Goal: Information Seeking & Learning: Learn about a topic

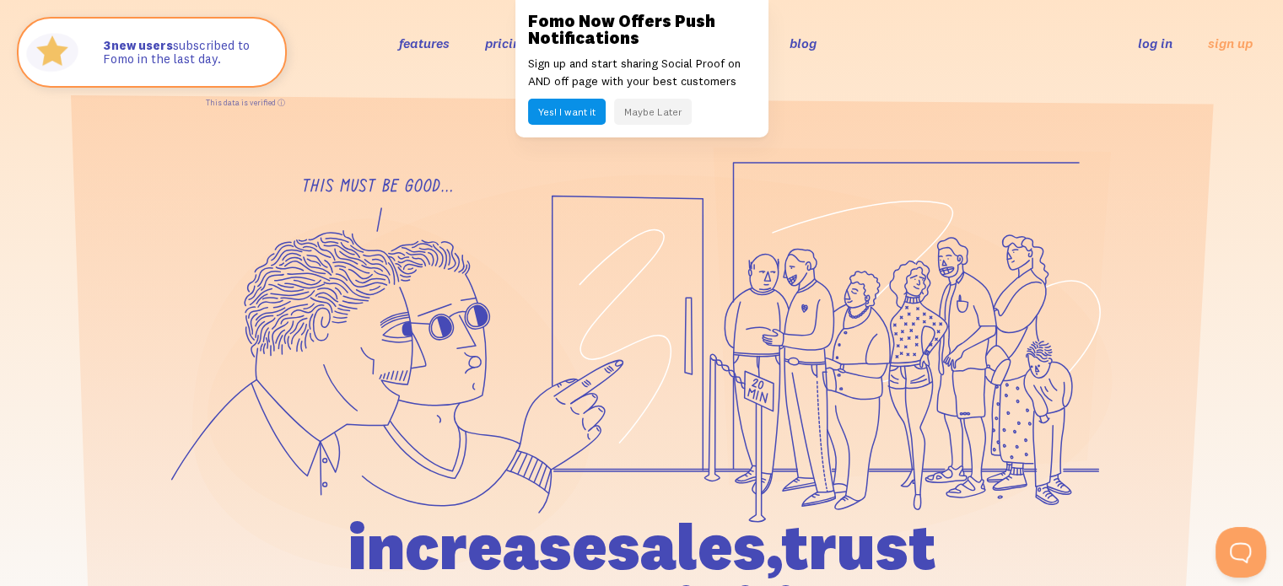
click at [580, 110] on button "Yes! I want it" at bounding box center [567, 112] width 78 height 26
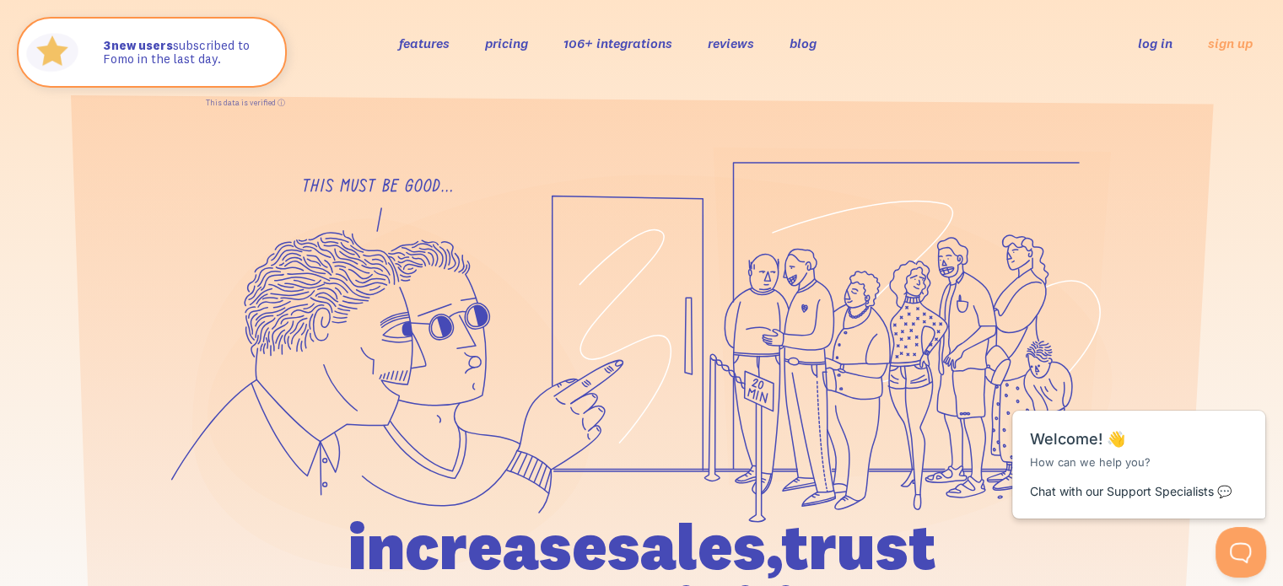
click at [633, 47] on link "106+ integrations" at bounding box center [618, 43] width 109 height 17
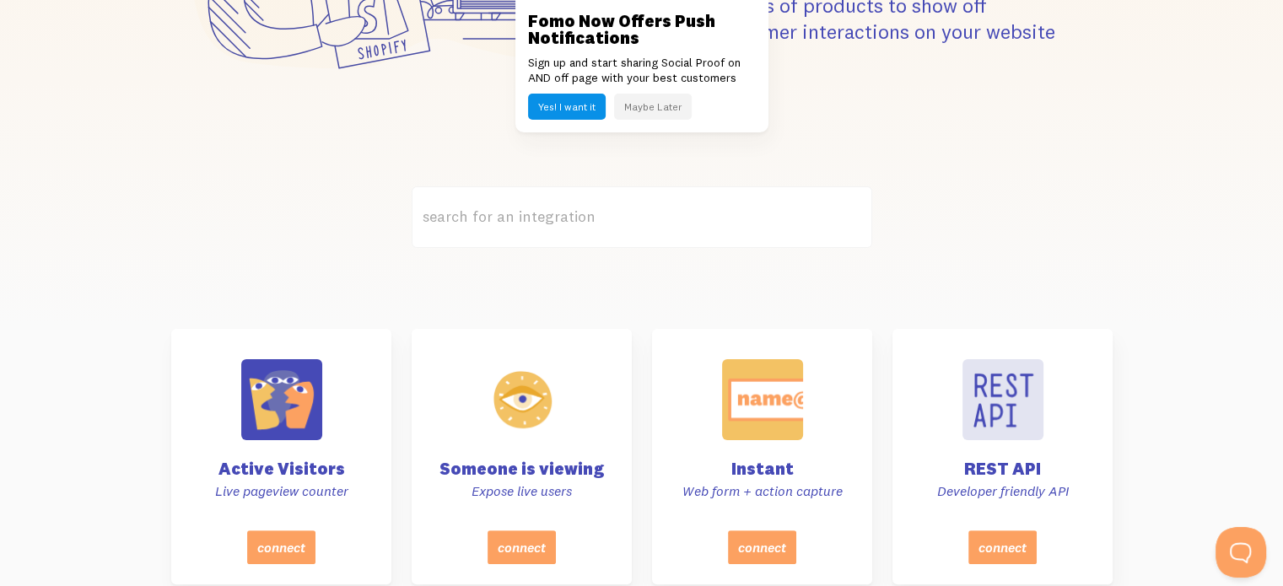
scroll to position [450, 0]
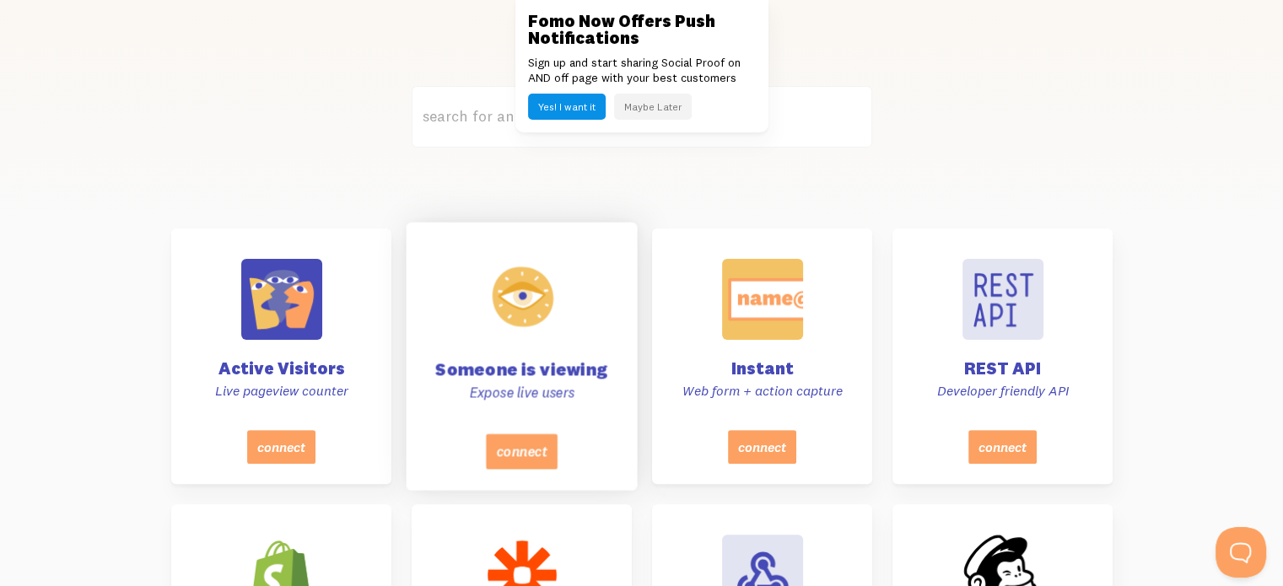
click at [540, 316] on div at bounding box center [521, 296] width 85 height 85
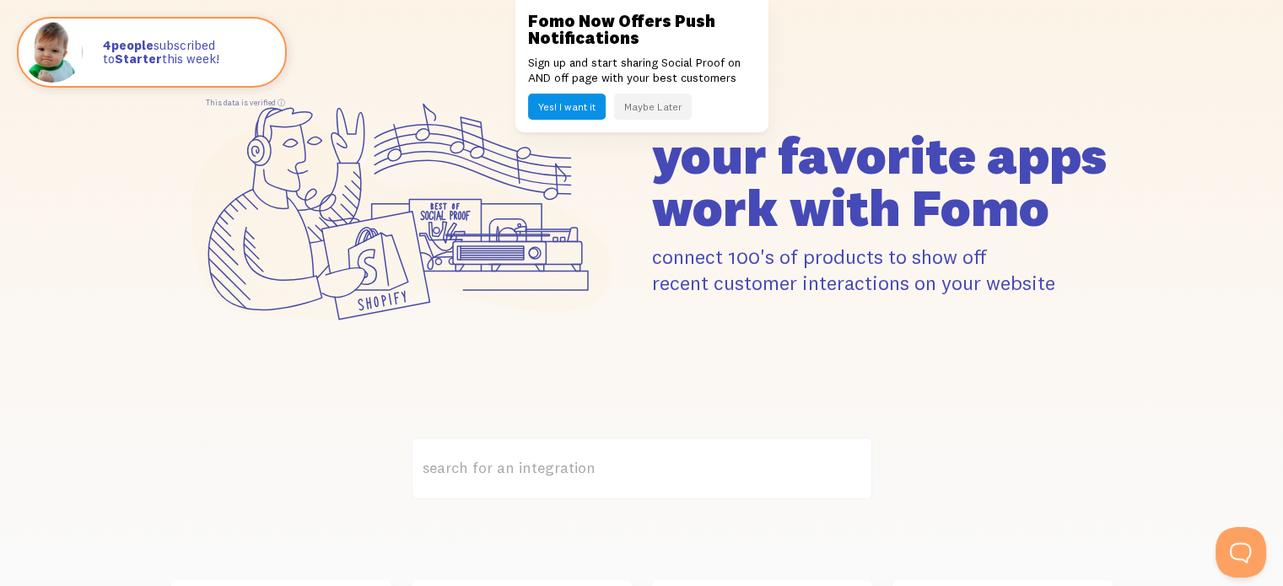
scroll to position [0, 0]
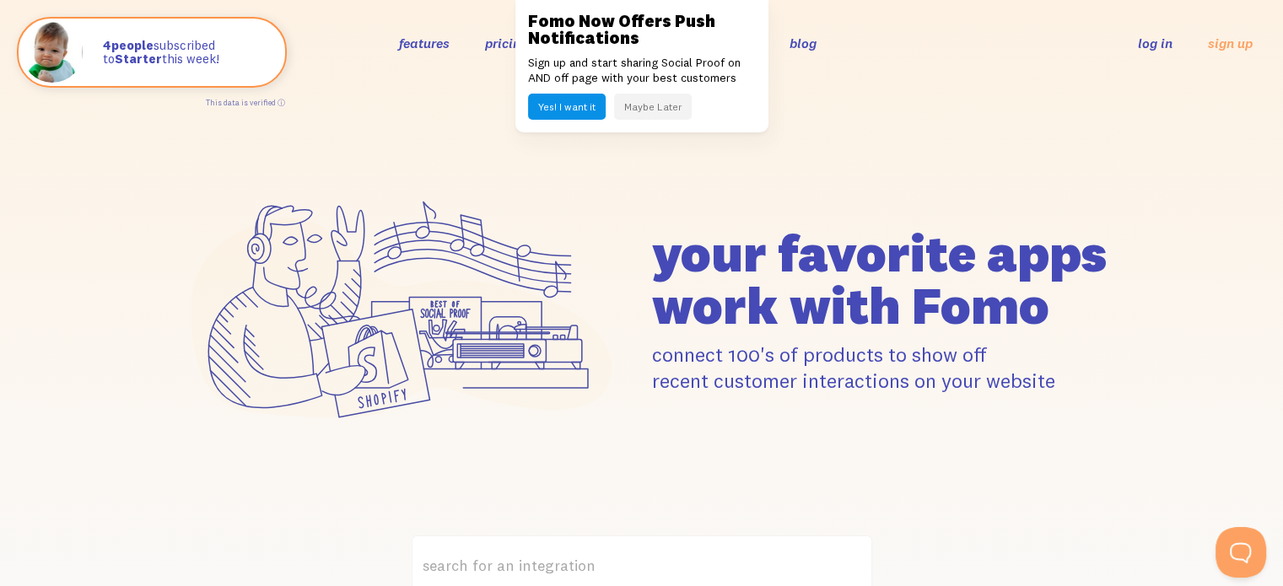
click at [640, 105] on button "Maybe Later" at bounding box center [653, 107] width 78 height 26
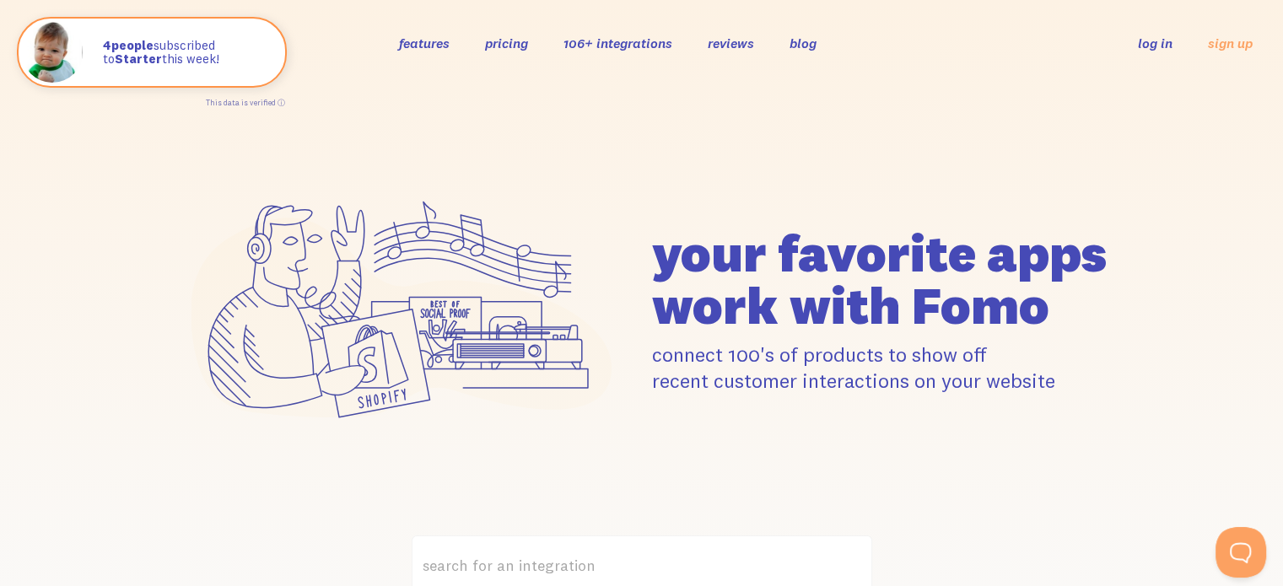
click at [515, 44] on link "pricing" at bounding box center [506, 43] width 43 height 17
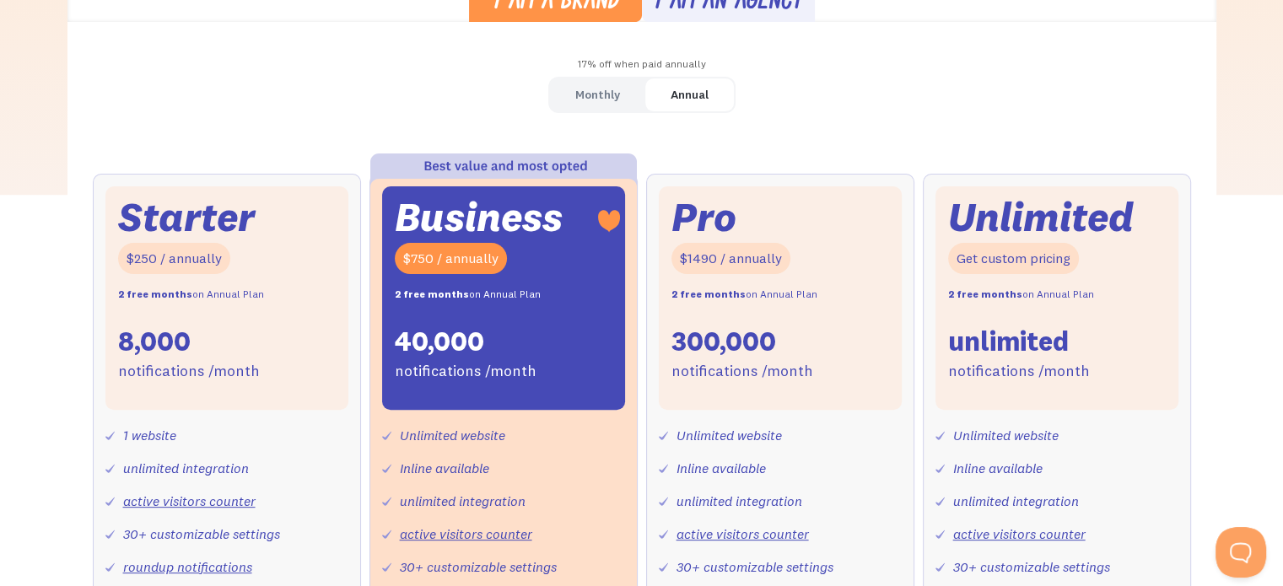
scroll to position [506, 0]
